Goal: Find specific page/section: Find specific page/section

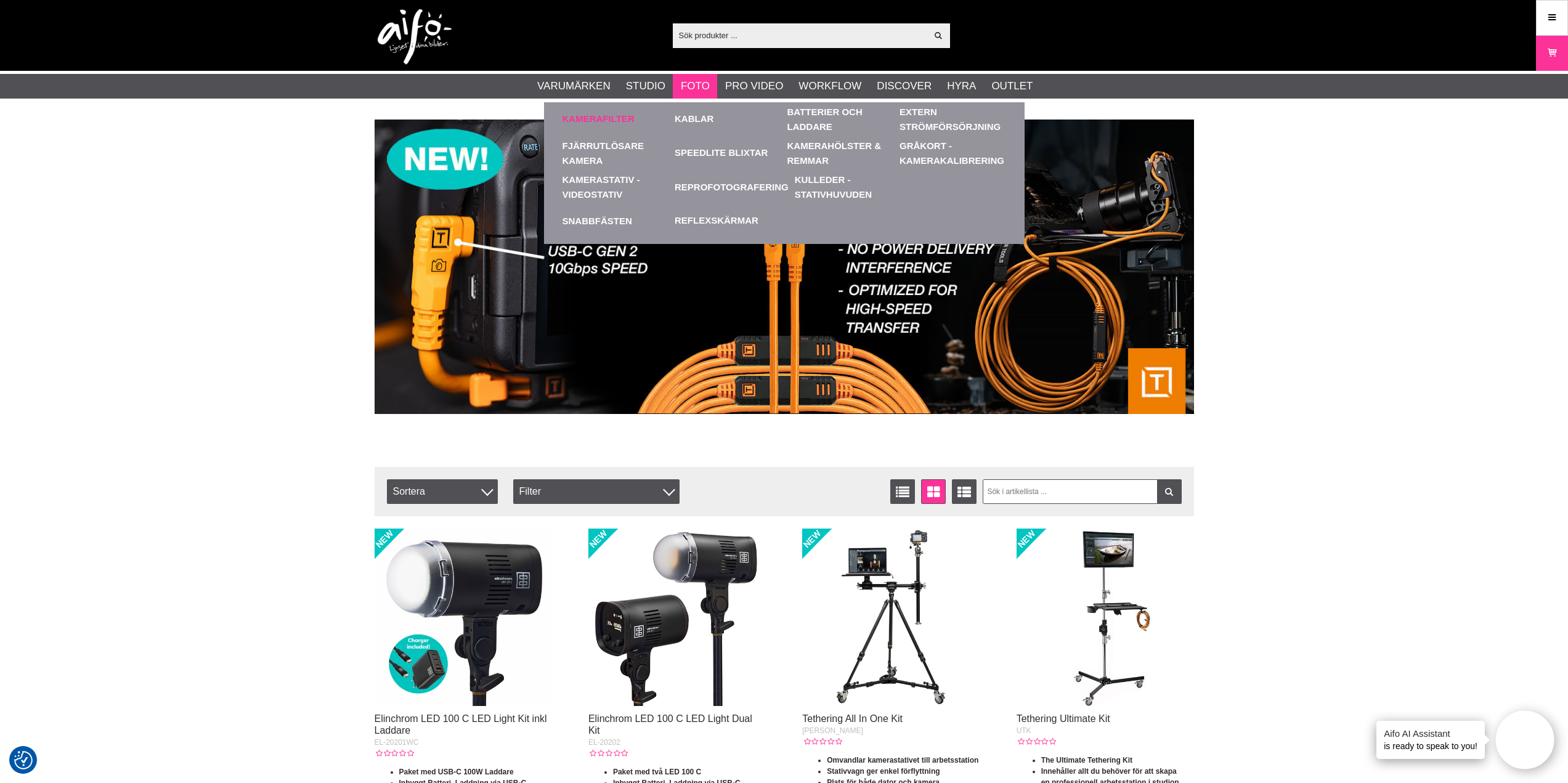
click at [602, 115] on link "Kamerafilter" at bounding box center [598, 119] width 72 height 14
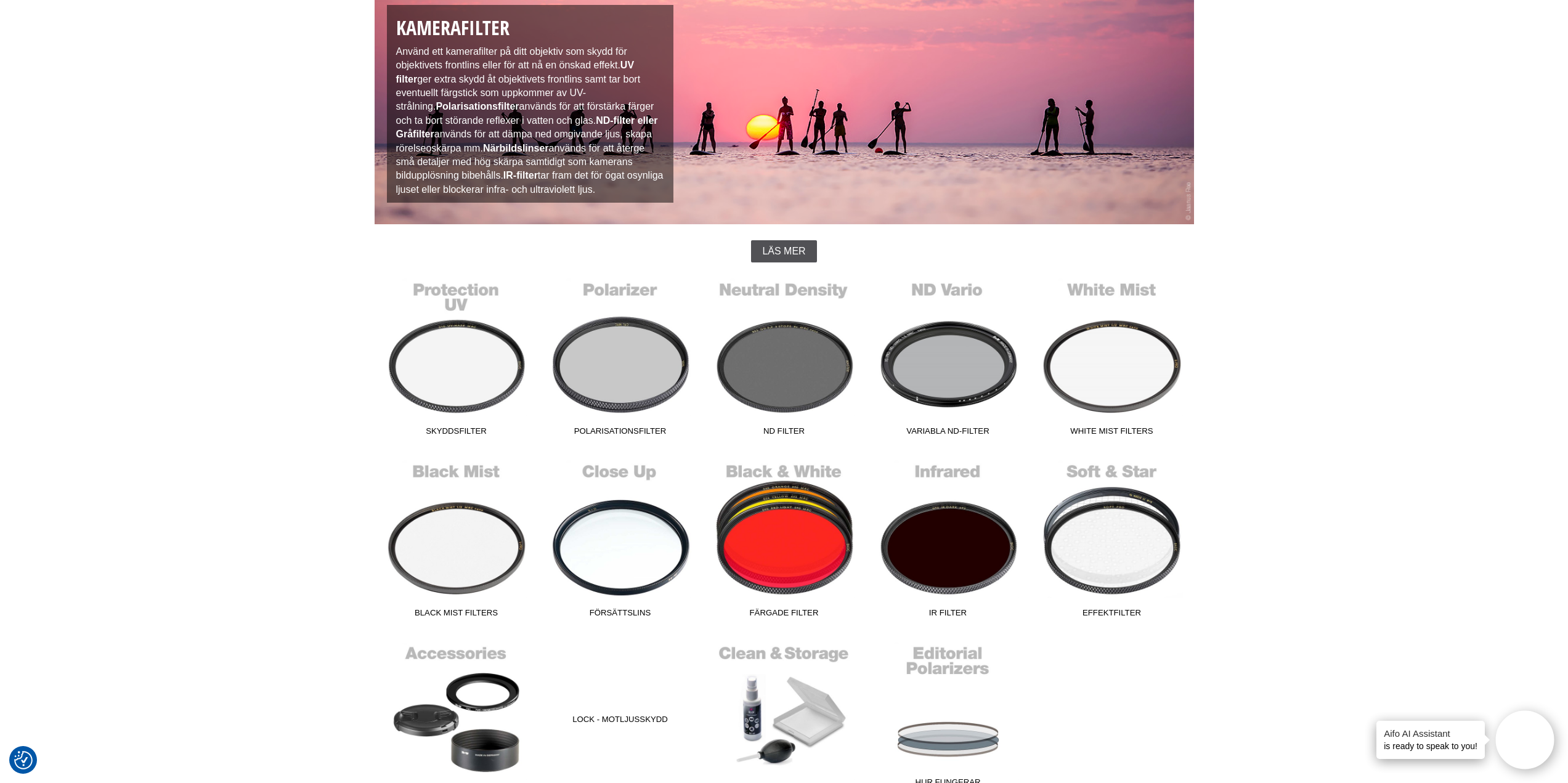
scroll to position [165, 0]
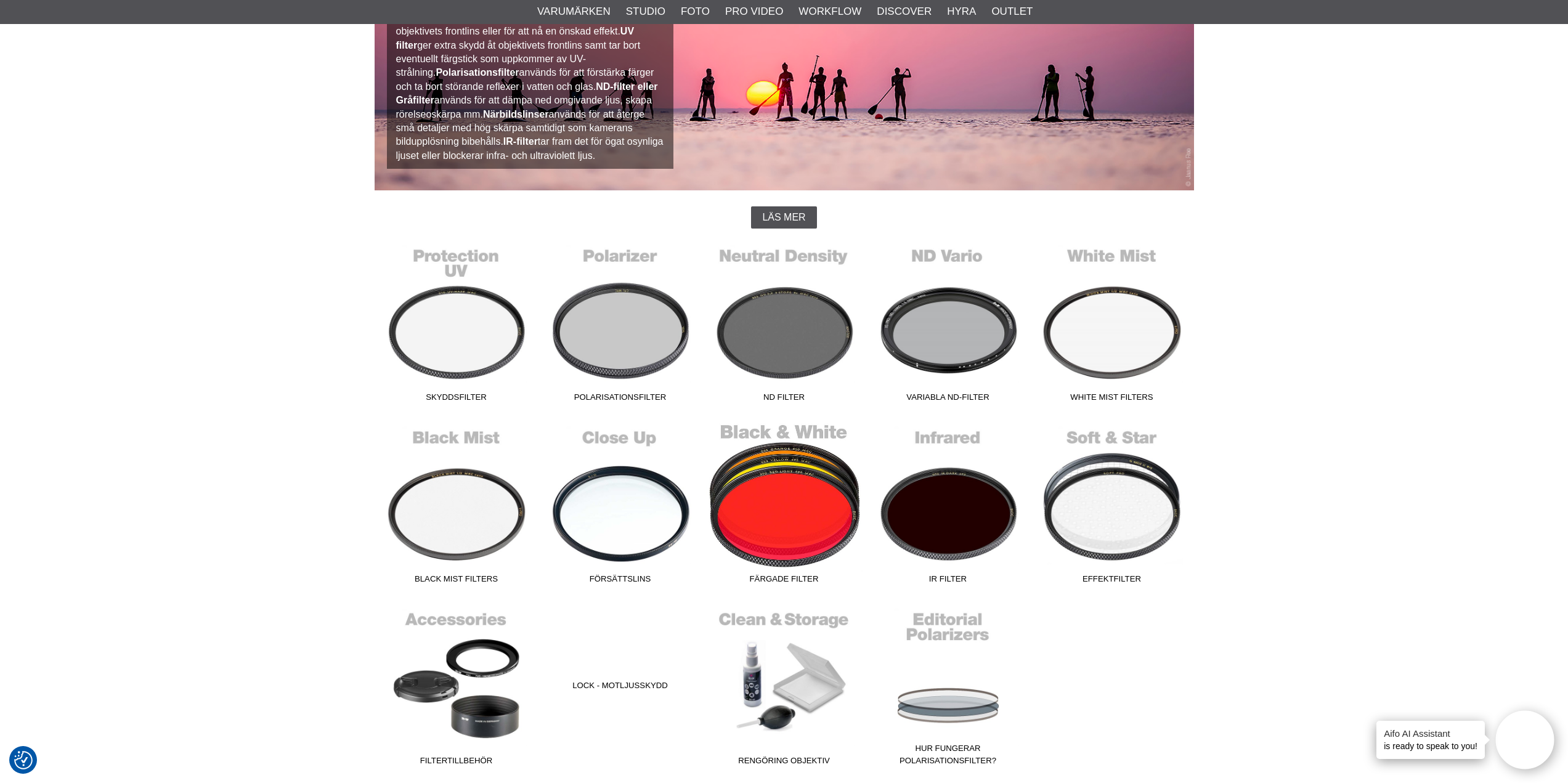
click at [782, 511] on link "[PERSON_NAME] Filter" at bounding box center [784, 505] width 164 height 167
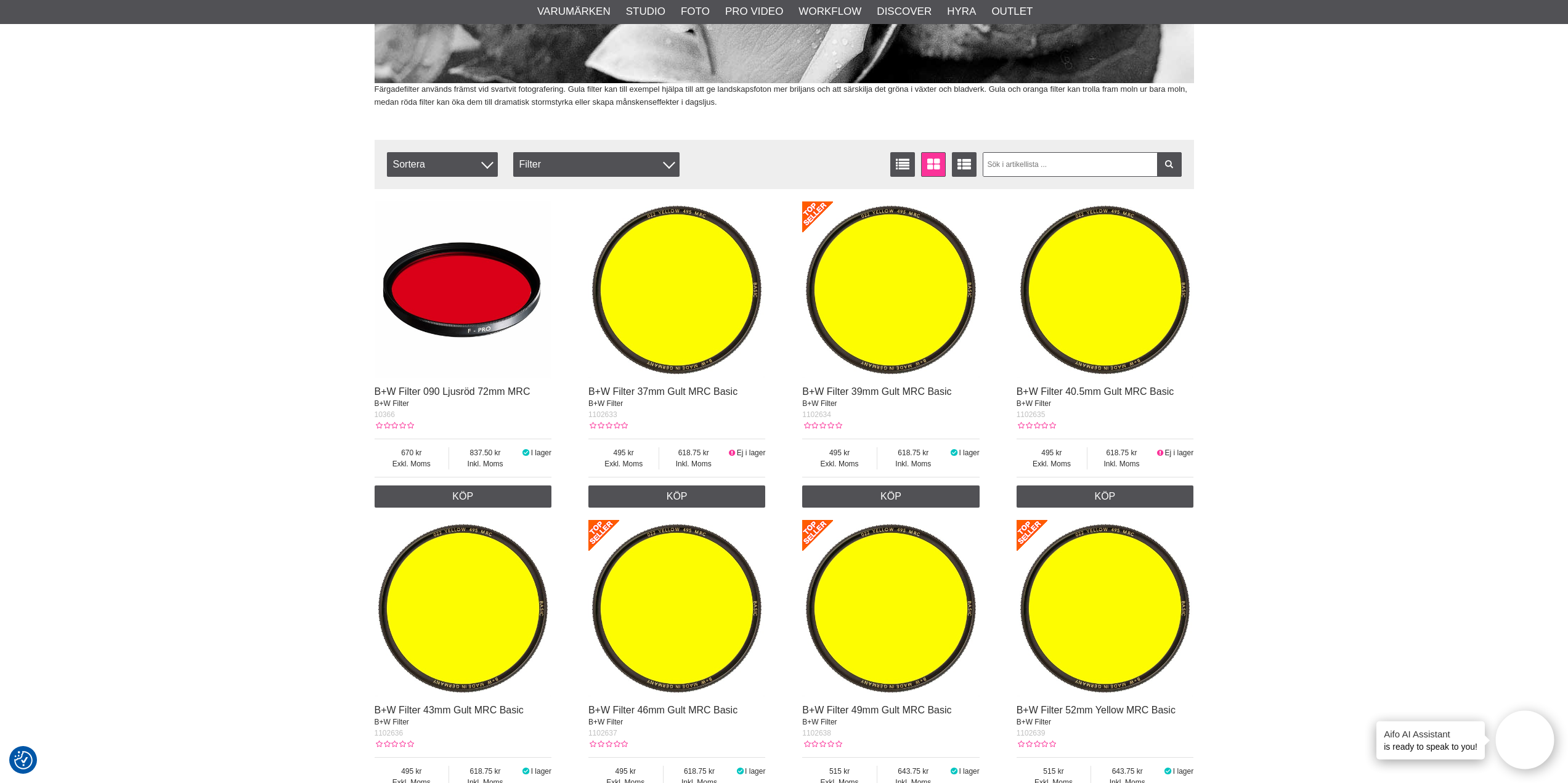
scroll to position [328, 0]
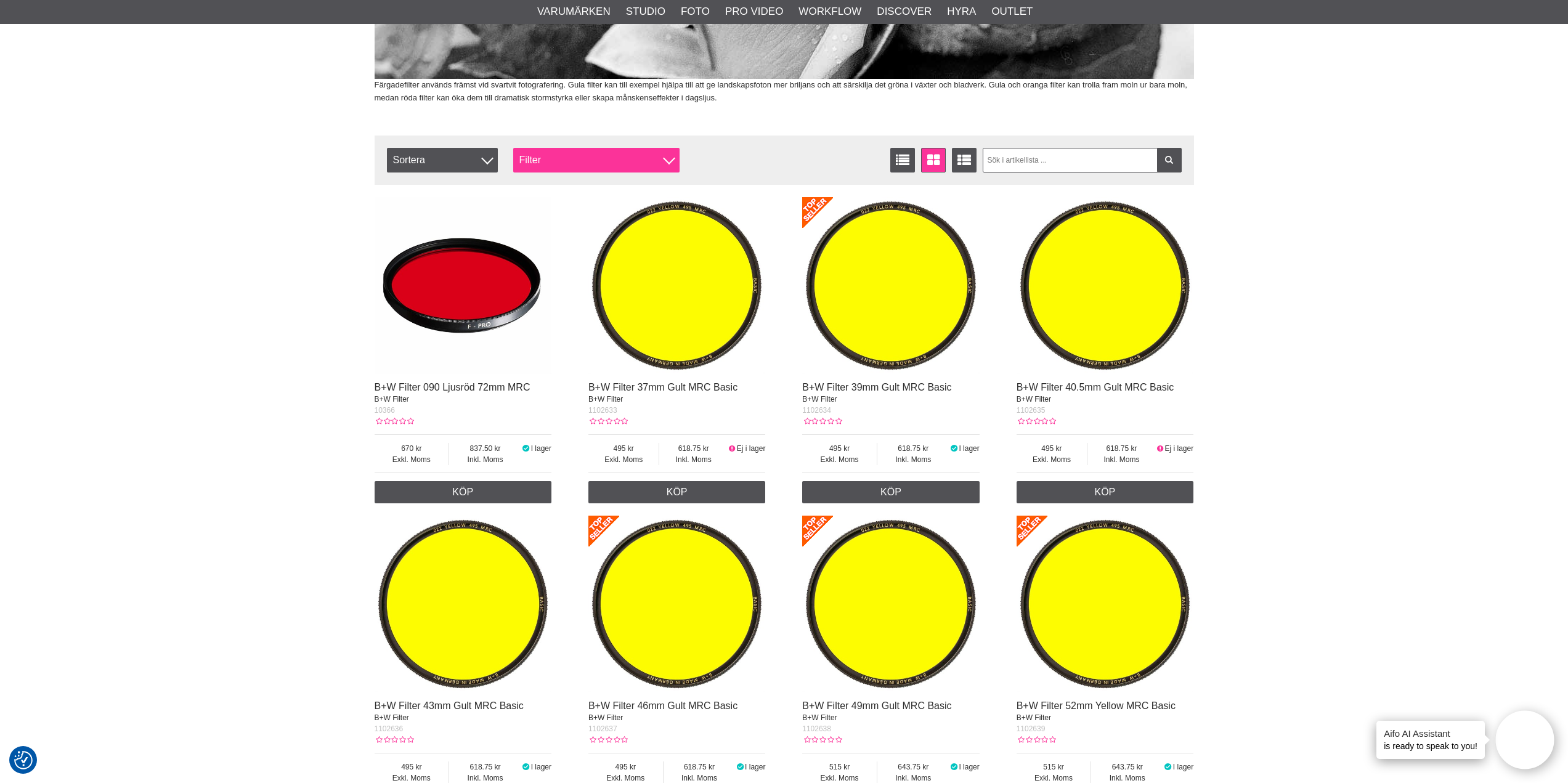
click at [669, 158] on div at bounding box center [669, 158] width 12 height 12
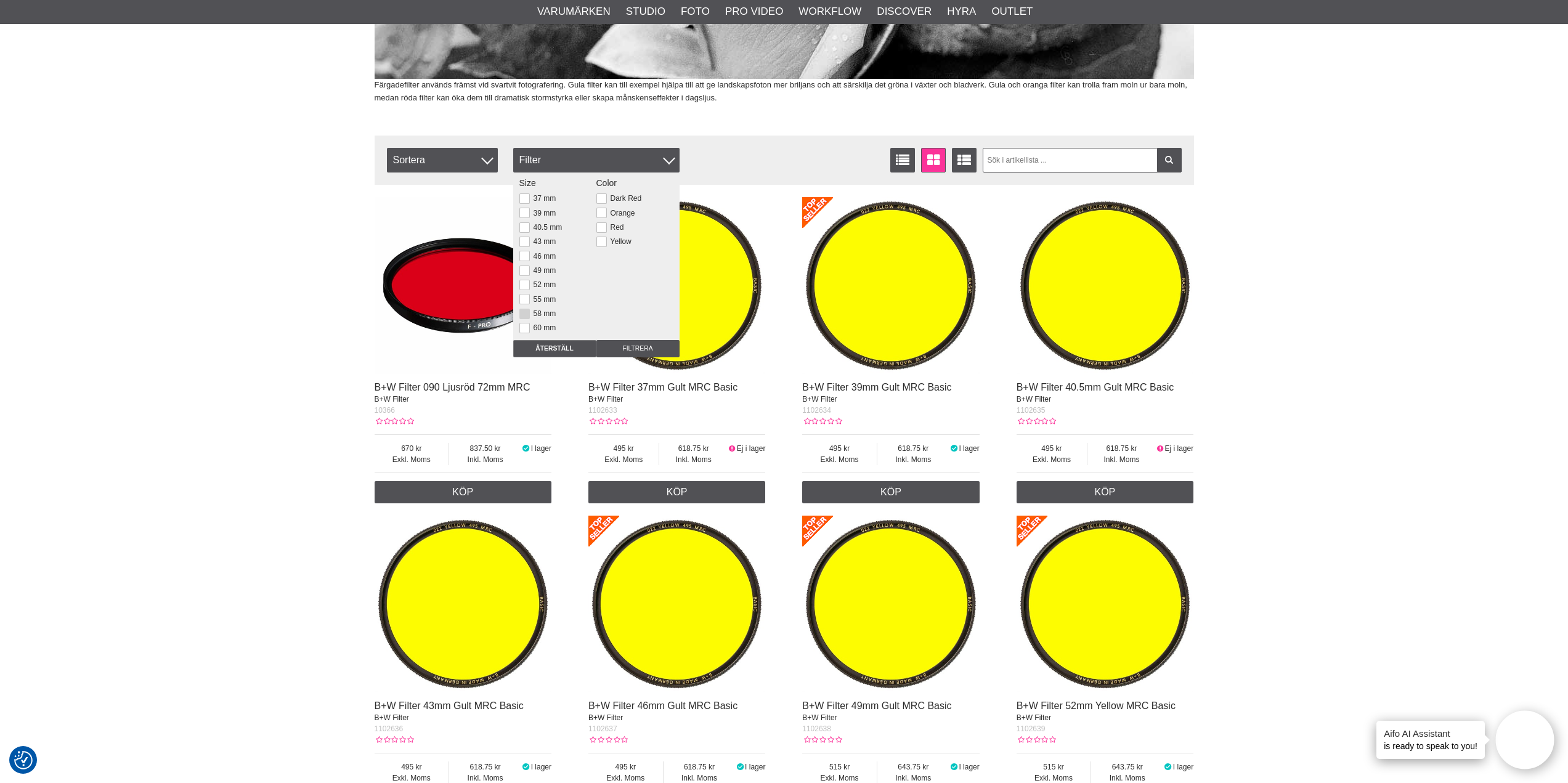
click at [524, 312] on button at bounding box center [525, 314] width 10 height 10
click at [628, 346] on input "Filtrera" at bounding box center [638, 348] width 83 height 17
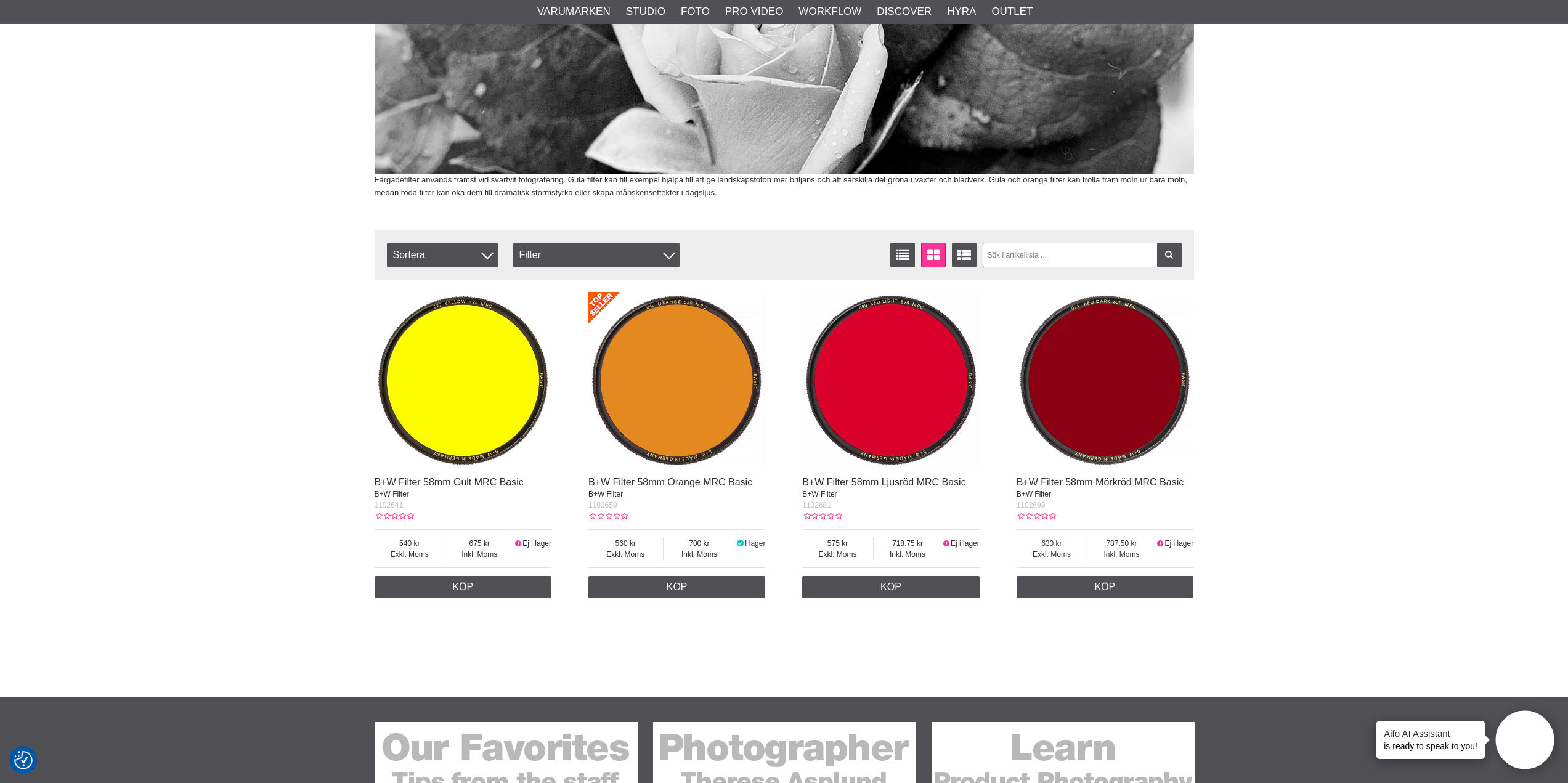
scroll to position [246, 0]
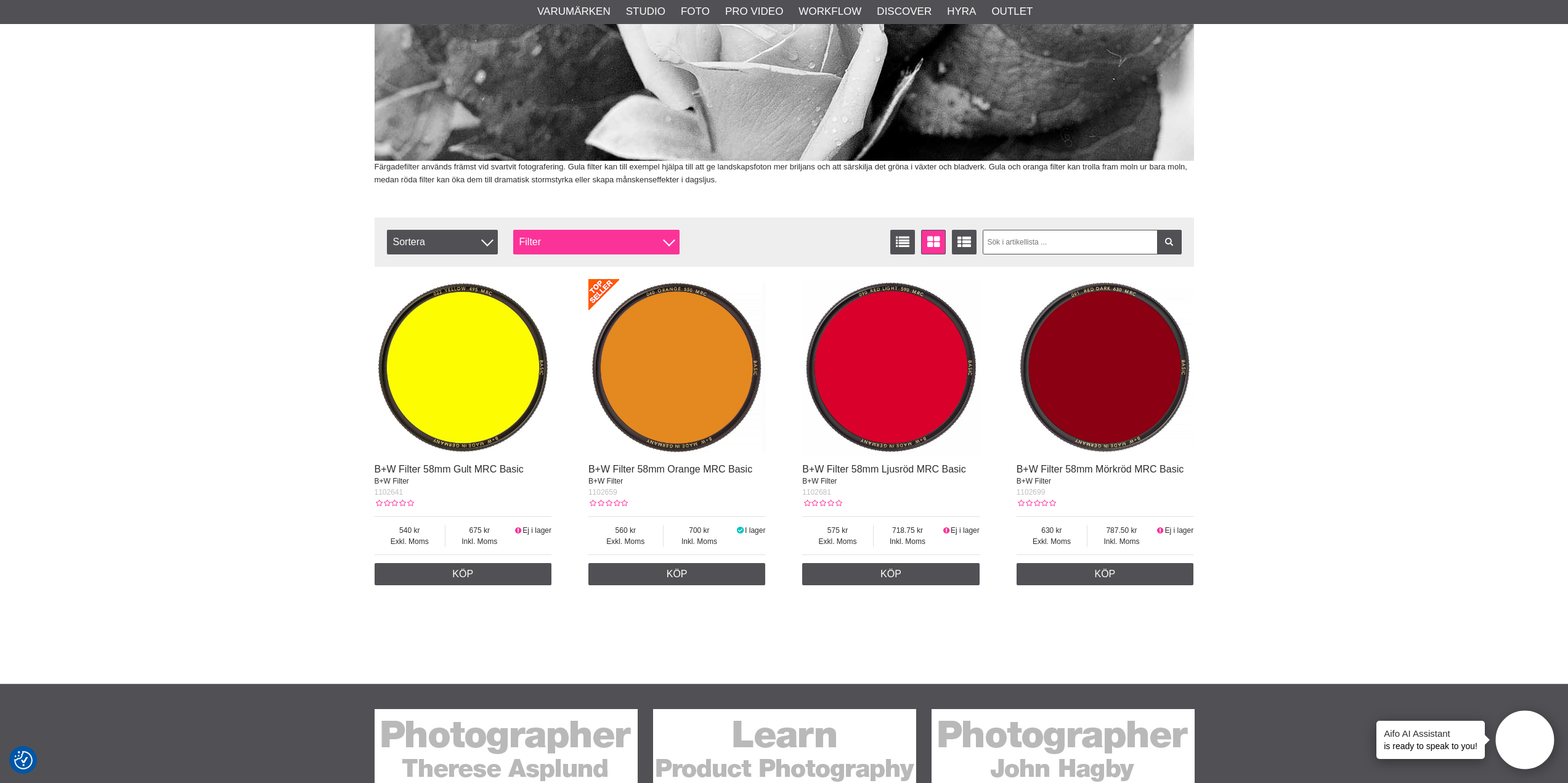
click at [661, 240] on div "Filter" at bounding box center [596, 242] width 167 height 25
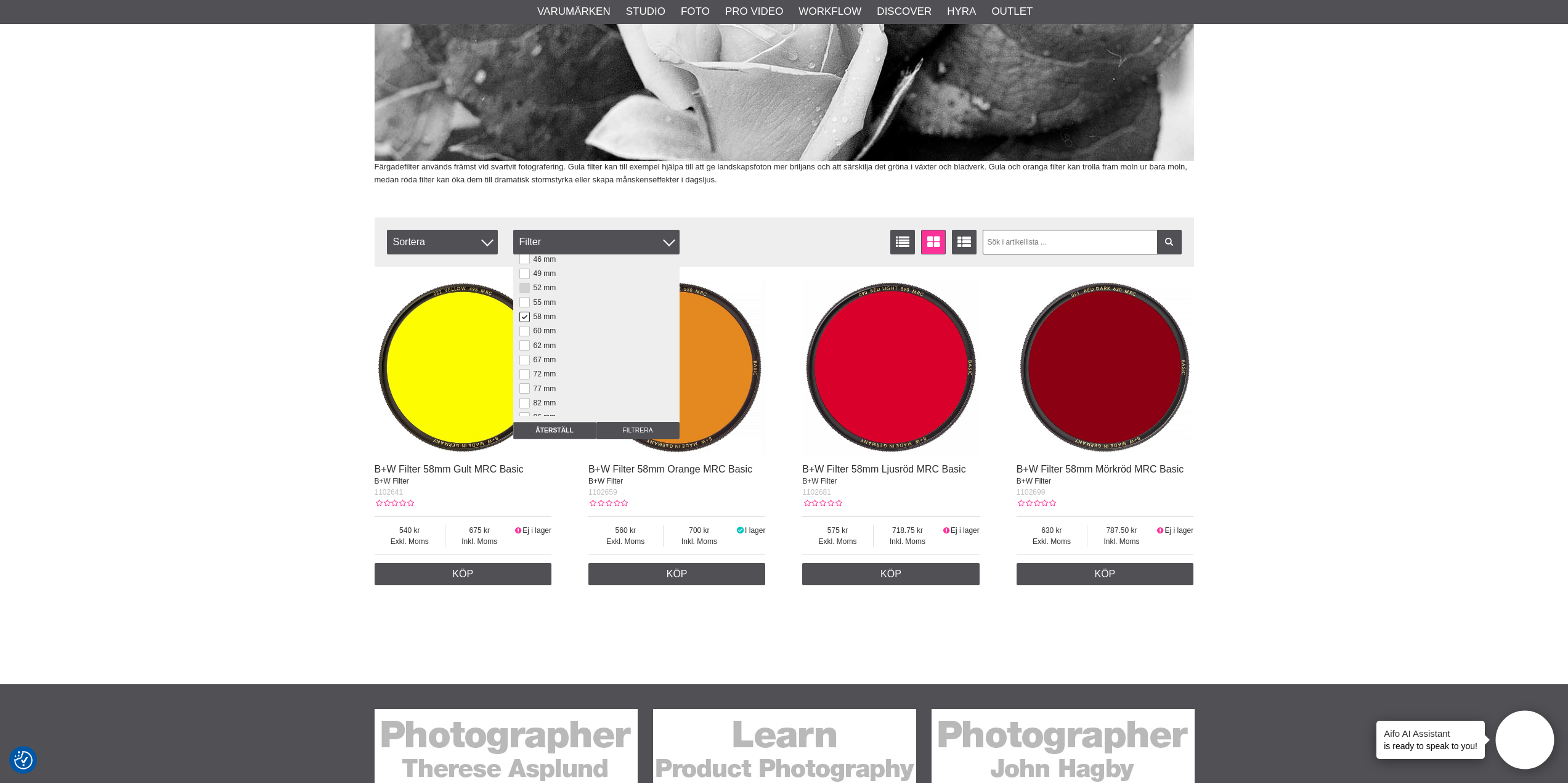
scroll to position [82, 0]
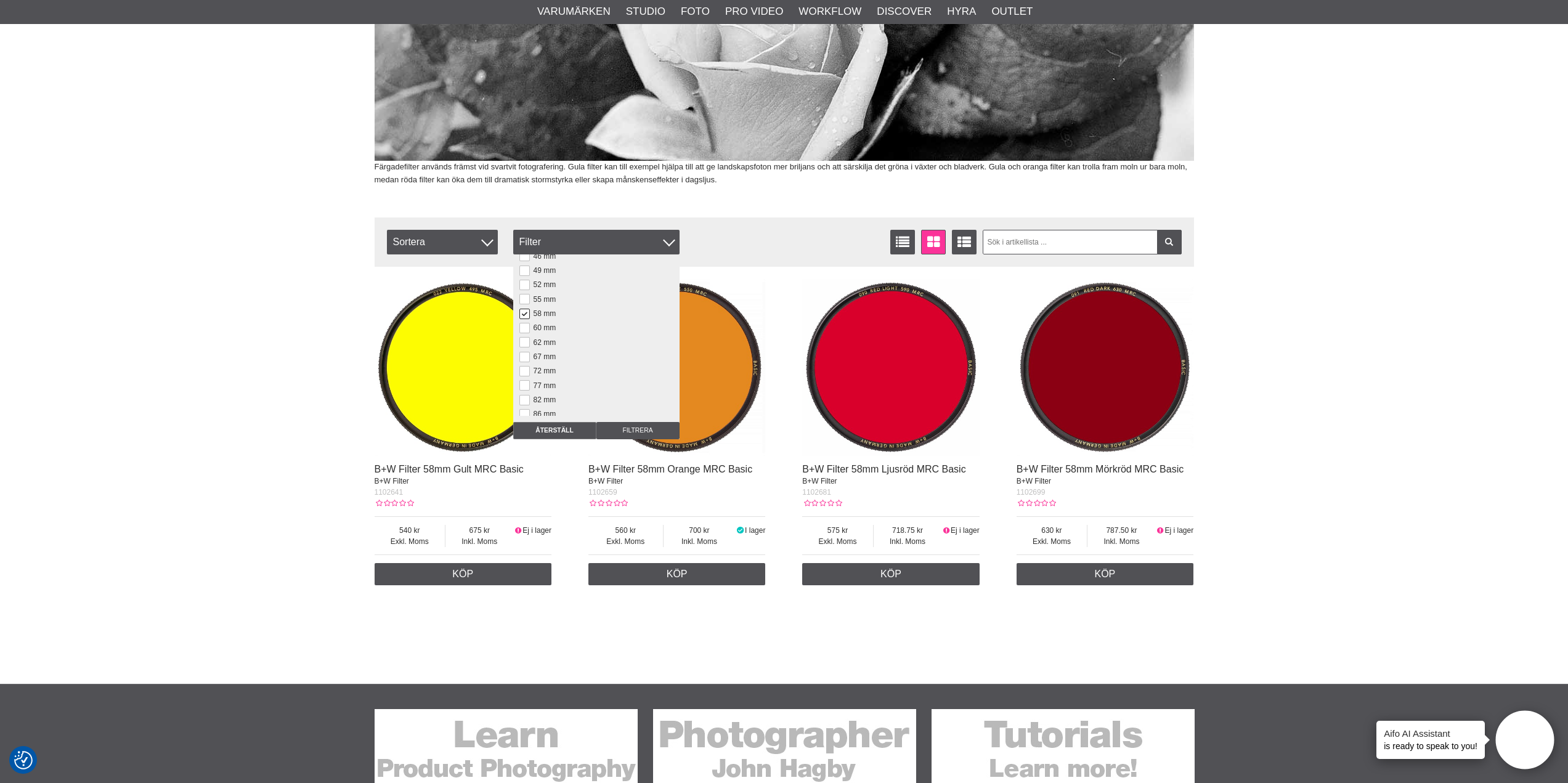
click at [523, 313] on button at bounding box center [525, 314] width 10 height 10
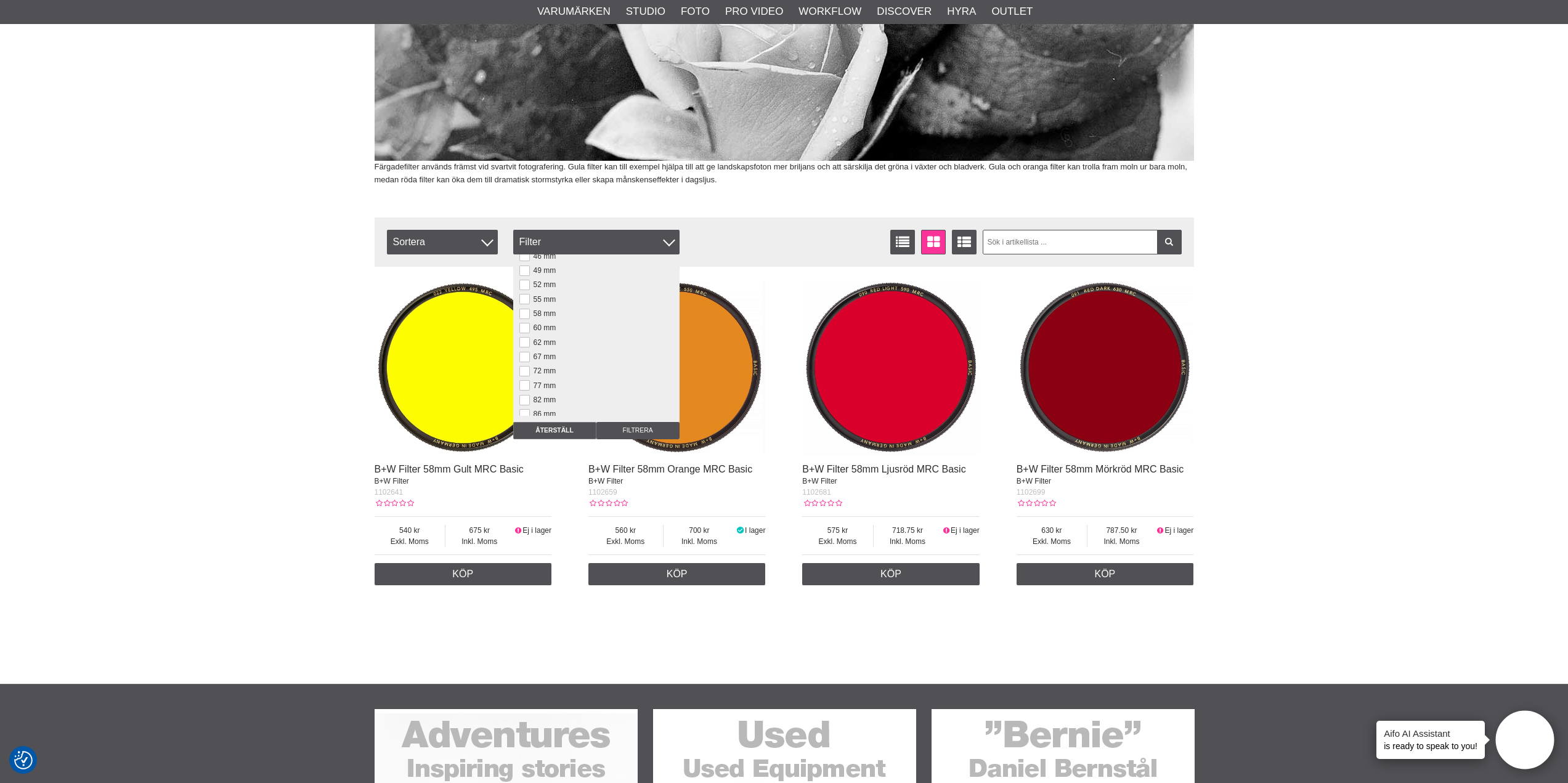
click at [1287, 231] on div "Start > Shop > Foto > Kamerafilter > Färgade Filter Färgade Filter Svartvit Fot…" at bounding box center [784, 278] width 1568 height 810
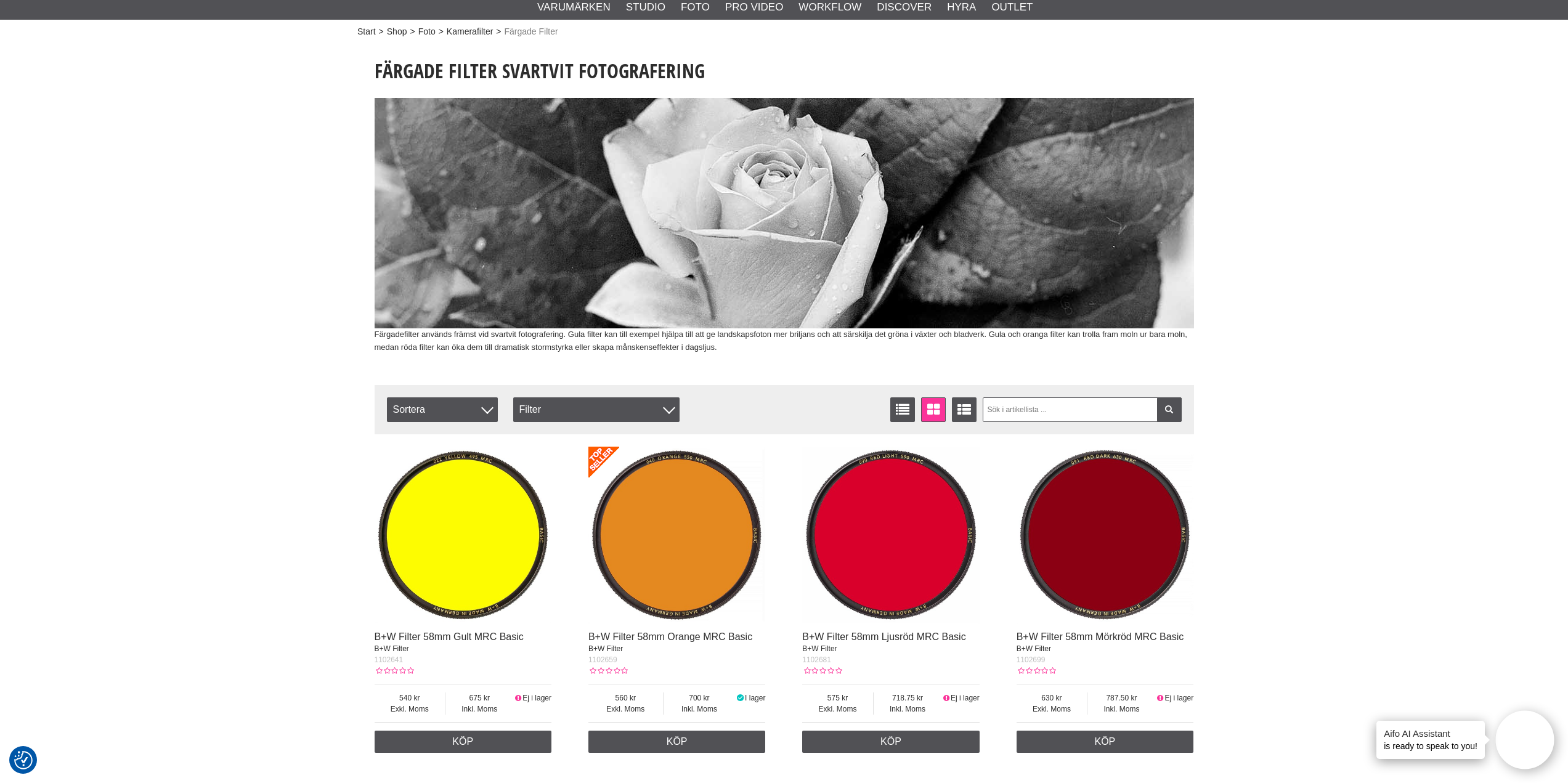
scroll to position [0, 0]
